Goal: Check status: Check status

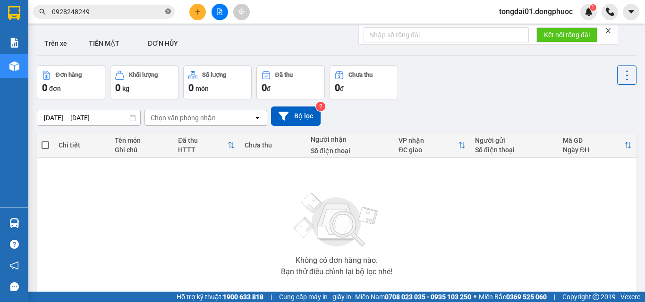
click at [166, 9] on icon "close-circle" at bounding box center [168, 11] width 6 height 6
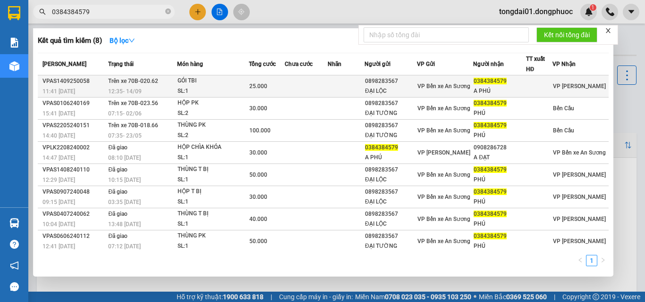
type input "0384384579"
click at [107, 88] on td "Trên xe 70B-020.62 12:35 [DATE]" at bounding box center [141, 87] width 71 height 22
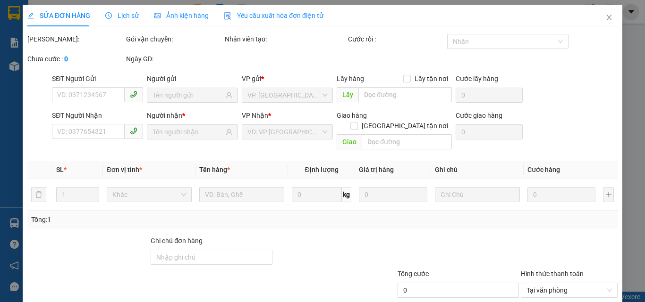
type input "0898283567"
type input "ĐẠI LỘC"
type input "0384384579"
type input "A PHÚ"
type input "25.000"
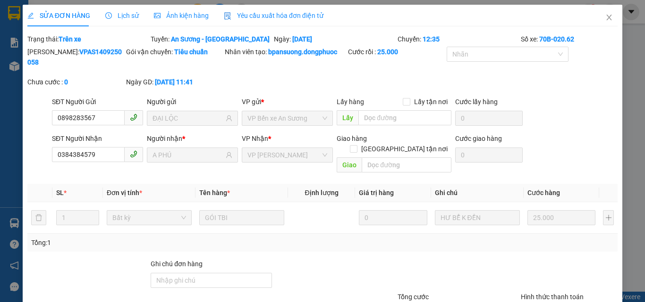
click at [119, 20] on div "Lịch sử" at bounding box center [122, 15] width 34 height 10
